Goal: Find specific page/section: Find specific page/section

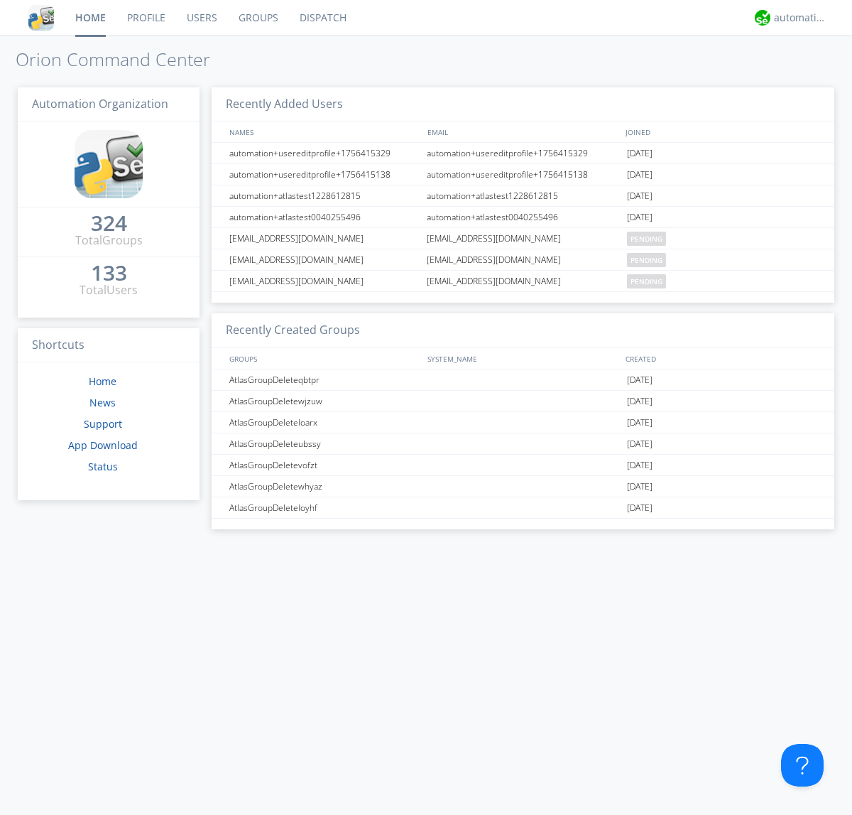
click at [322, 18] on link "Dispatch" at bounding box center [323, 18] width 68 height 36
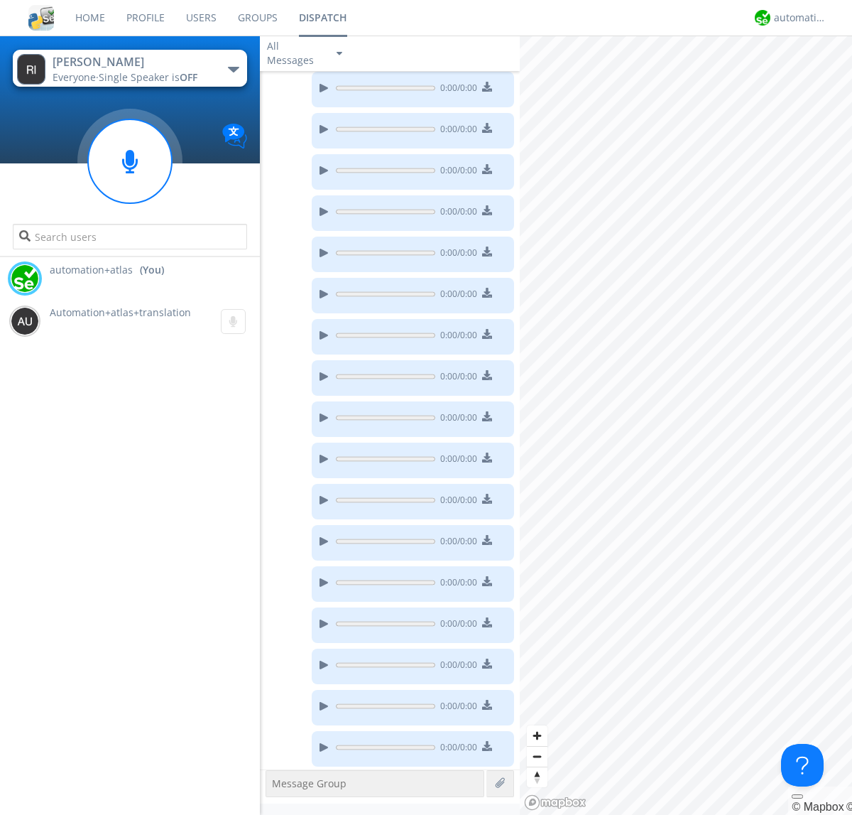
scroll to position [200, 0]
click at [233, 69] on div "button" at bounding box center [233, 70] width 11 height 6
click at [0, 0] on span "AtlasGroupDispatch" at bounding box center [0, 0] width 0 height 0
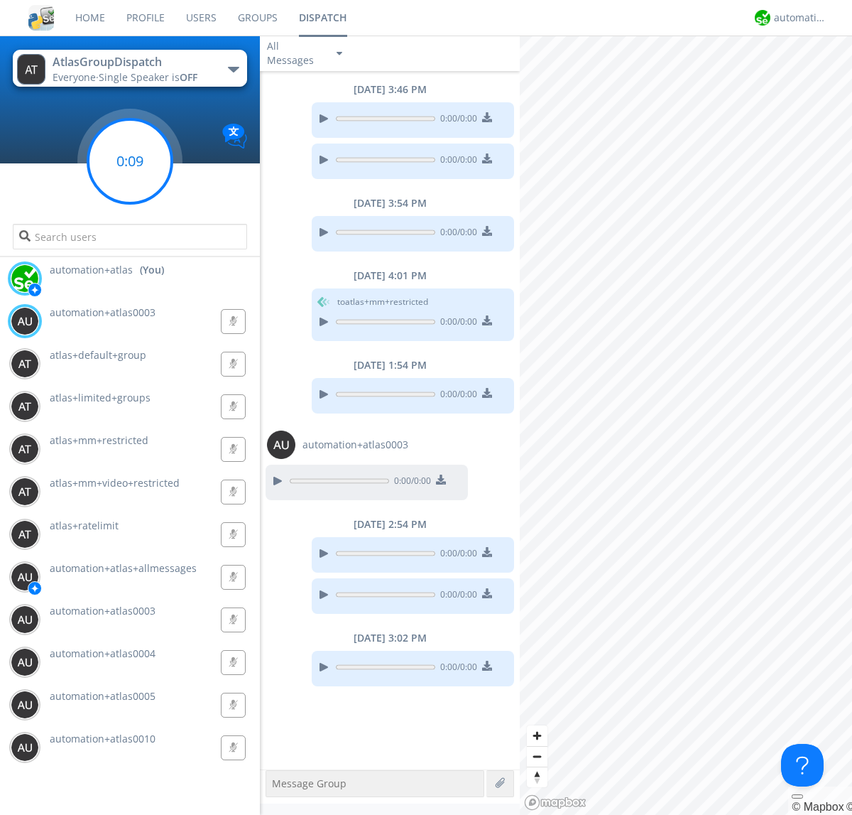
click at [130, 161] on g at bounding box center [130, 161] width 84 height 84
click at [797, 18] on div "automation+atlas" at bounding box center [800, 18] width 53 height 14
